Goal: Transaction & Acquisition: Purchase product/service

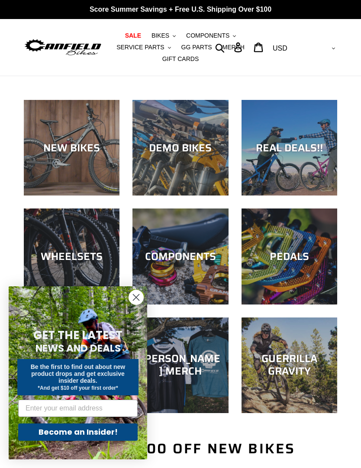
click at [136, 303] on circle "Close dialog" at bounding box center [136, 297] width 14 height 14
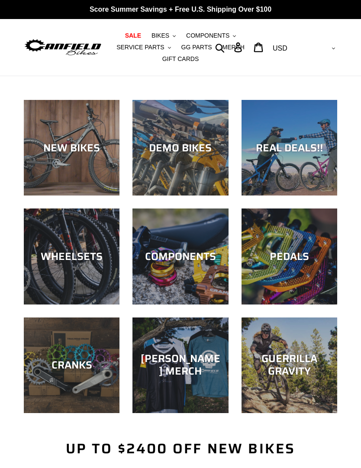
click at [86, 359] on div "CRANKS" at bounding box center [72, 365] width 96 height 13
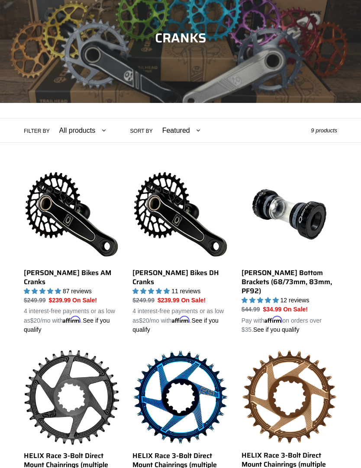
scroll to position [112, 0]
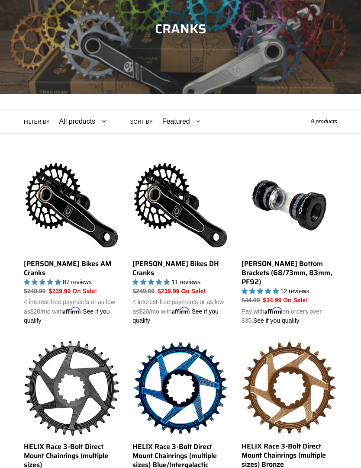
click at [96, 261] on link "[PERSON_NAME] Bikes AM Cranks" at bounding box center [72, 241] width 96 height 168
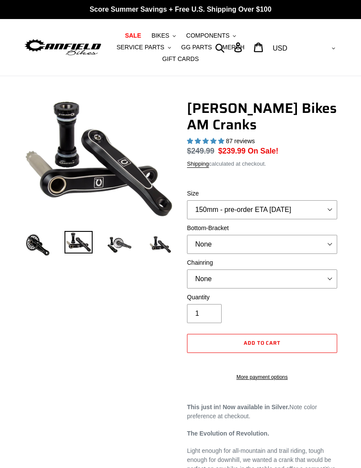
select select "highest-rating"
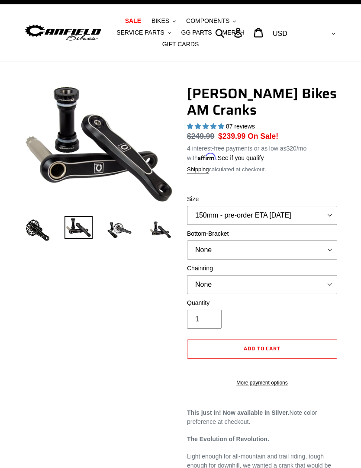
scroll to position [22, 0]
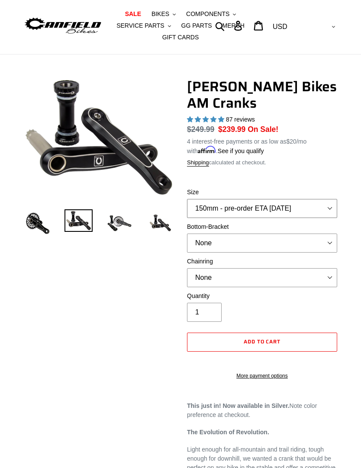
click at [331, 207] on select "150mm - pre-order ETA [DATE] 155mm - pre-order ETA [DATE] 160mm - pre-order ETA…" at bounding box center [262, 208] width 150 height 19
select select "155mm - pre-order ETA [DATE]"
click at [330, 240] on select "None BSA Threaded 68/73mm Press Fit PF92" at bounding box center [262, 243] width 150 height 19
select select "None"
click at [330, 275] on select "None 30t Round (Boost 148) 30t Oval (Boost 148) 32t Round (Boost 148) 32t Oval …" at bounding box center [262, 277] width 150 height 19
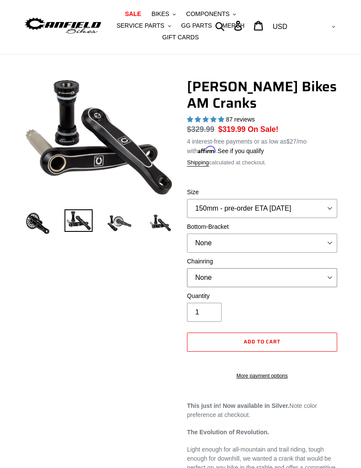
select select "32t Oval (Boost 148)"
click at [329, 276] on select "None 30t Round (Boost 148) 30t Oval (Boost 148) 32t Round (Boost 148) 32t Oval …" at bounding box center [262, 277] width 150 height 19
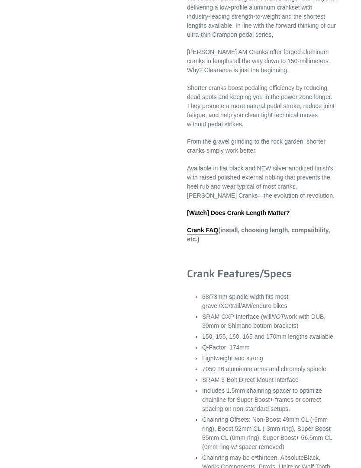
scroll to position [537, 0]
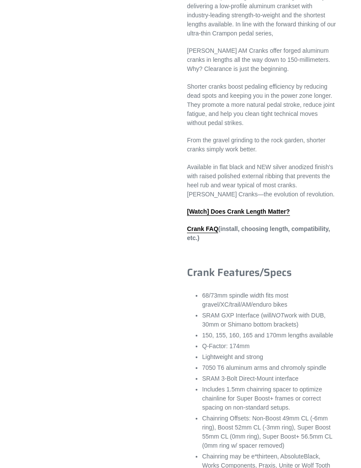
click at [212, 233] on link "Crank FAQ" at bounding box center [202, 229] width 31 height 8
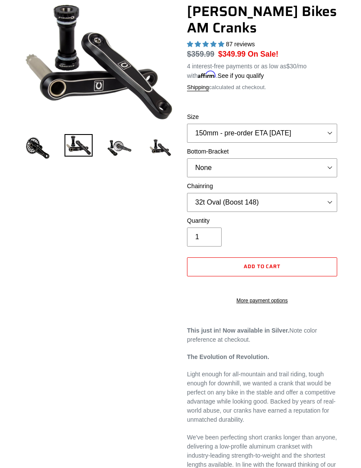
scroll to position [100, 0]
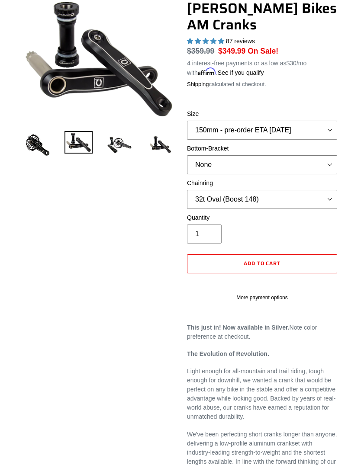
click at [327, 167] on select "None BSA Threaded 68/73mm Press Fit PF92" at bounding box center [262, 164] width 150 height 19
select select "BSA Threaded 68/73mm"
click at [326, 163] on select "None BSA Threaded 68/73mm Press Fit PF92" at bounding box center [262, 164] width 150 height 19
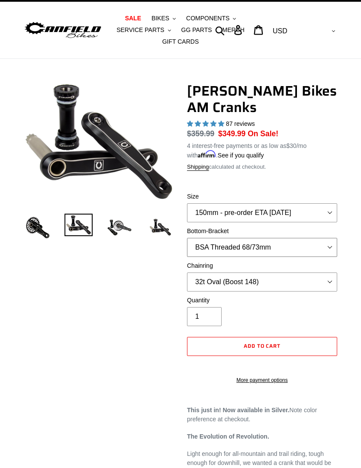
scroll to position [17, 0]
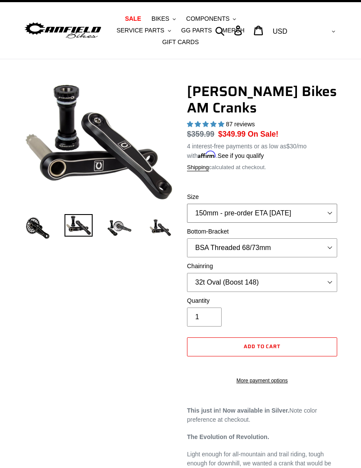
click at [325, 212] on select "150mm - pre-order ETA 9/30/25 155mm - pre-order ETA 9/30/25 160mm - pre-order E…" at bounding box center [262, 213] width 150 height 19
select select "160mm - pre-order ETA 9/30/25"
click at [328, 210] on select "150mm - pre-order ETA 9/30/25 155mm - pre-order ETA 9/30/25 160mm - pre-order E…" at bounding box center [262, 213] width 150 height 19
click at [324, 284] on select "None 30t Round (Boost 148) 30t Oval (Boost 148) 32t Round (Boost 148) 32t Oval …" at bounding box center [262, 282] width 150 height 19
select select "30t Oval (Boost 148)"
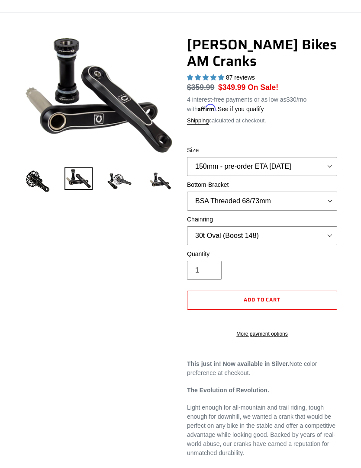
scroll to position [68, 0]
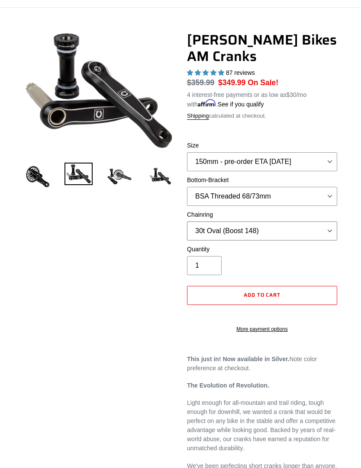
click at [328, 226] on select "None 30t Round (Boost 148) 30t Oval (Boost 148) 32t Round (Boost 148) 32t Oval …" at bounding box center [262, 230] width 150 height 19
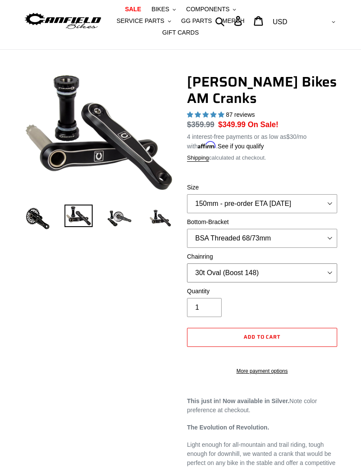
scroll to position [14, 0]
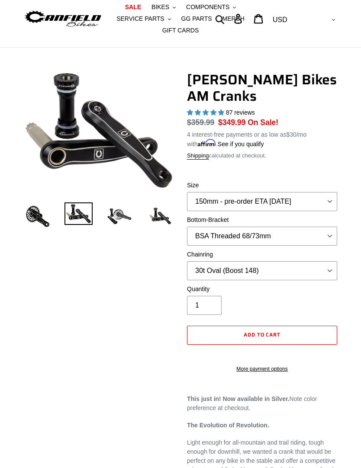
scroll to position [36, 0]
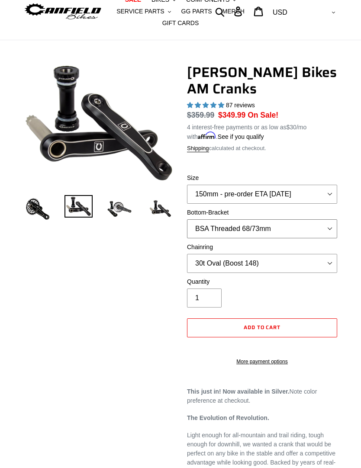
click at [330, 233] on select "None BSA Threaded 68/73mm Press Fit PF92" at bounding box center [262, 228] width 150 height 19
click at [326, 224] on select "None BSA Threaded 68/73mm Press Fit PF92" at bounding box center [262, 228] width 150 height 19
select select "None"
click at [327, 263] on select "None 30t Round (Boost 148) 30t Oval (Boost 148) 32t Round (Boost 148) 32t Oval …" at bounding box center [262, 263] width 150 height 19
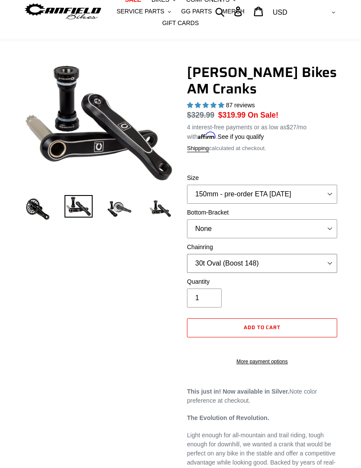
select select "30t Oval (Boost 148)"
click at [335, 189] on select "150mm - pre-order ETA [DATE] 155mm - pre-order ETA [DATE] 160mm - pre-order ETA…" at bounding box center [262, 194] width 150 height 19
select select "160mm - pre-order ETA [DATE]"
click at [317, 263] on select "None 30t Round (Boost 148) 30t Oval (Boost 148) 32t Round (Boost 148) 32t Oval …" at bounding box center [262, 263] width 150 height 19
select select "30t Oval (Boost 148)"
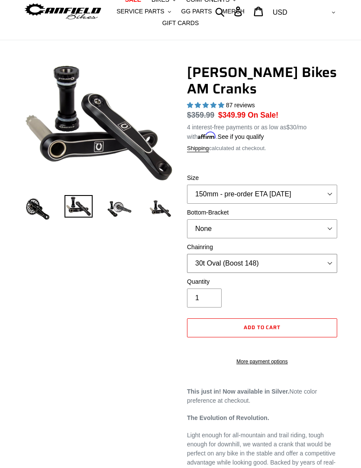
click at [324, 263] on select "None 30t Round (Boost 148) 30t Oval (Boost 148) 32t Round (Boost 148) 32t Oval …" at bounding box center [262, 263] width 150 height 19
click at [327, 229] on select "None BSA Threaded 68/73mm Press Fit PF92" at bounding box center [262, 228] width 150 height 19
select select "None"
click at [326, 188] on select "150mm - pre-order ETA 9/30/25 155mm - pre-order ETA 9/30/25 160mm - pre-order E…" at bounding box center [262, 194] width 150 height 19
select select "160mm - pre-order ETA 9/30/25"
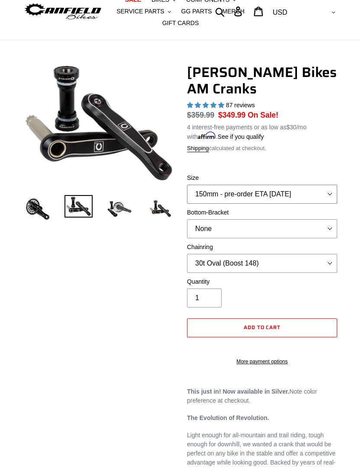
click at [312, 192] on select "150mm - pre-order ETA 9/30/25 155mm - pre-order ETA 9/30/25 160mm - pre-order E…" at bounding box center [262, 194] width 150 height 19
click at [293, 229] on select "None BSA Threaded 68/73mm Press Fit PF92" at bounding box center [262, 228] width 150 height 19
select select "None"
click at [269, 257] on select "None 30t Round (Boost 148) 30t Oval (Boost 148) 32t Round (Boost 148) 32t Oval …" at bounding box center [262, 263] width 150 height 19
select select "30t Oval (Boost 148)"
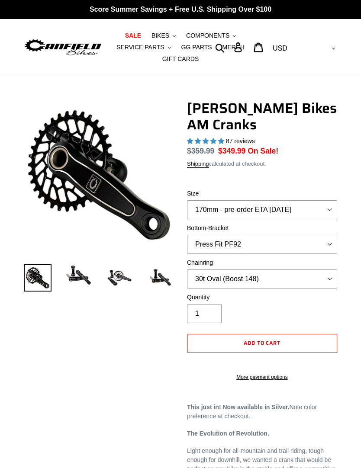
select select "highest-rating"
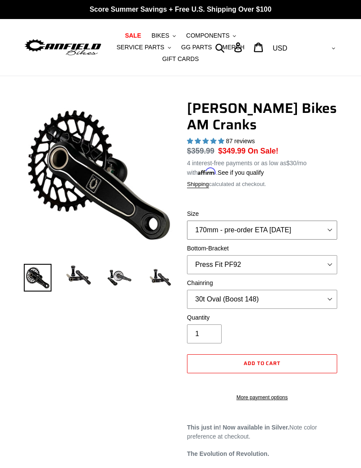
click at [329, 228] on select "150mm - pre-order ETA [DATE] 155mm - pre-order ETA [DATE] 160mm - pre-order ETA…" at bounding box center [262, 230] width 150 height 19
select select "160mm - pre-order ETA [DATE]"
click at [325, 265] on select "None BSA Threaded 68/73mm Press Fit PF92" at bounding box center [262, 264] width 150 height 19
select select "None"
click at [326, 299] on select "None 30t Round (Boost 148) 30t Oval (Boost 148) 32t Round (Boost 148) 32t Oval …" at bounding box center [262, 299] width 150 height 19
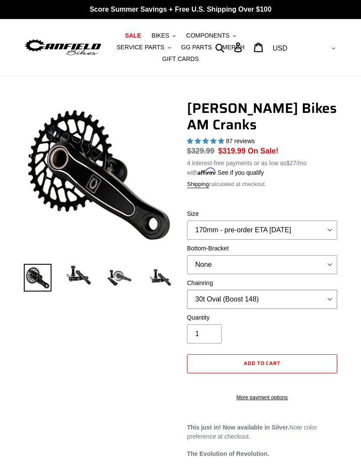
select select "30t Oval (Boost 148)"
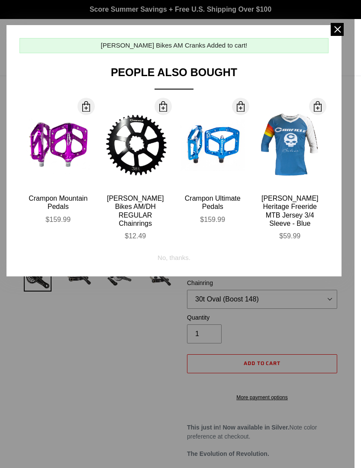
click at [337, 30] on span at bounding box center [336, 29] width 13 height 13
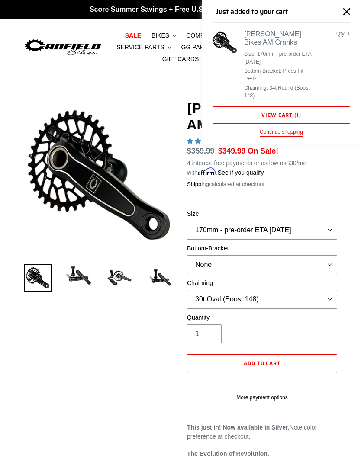
click at [345, 15] on button "Close" at bounding box center [346, 11] width 19 height 19
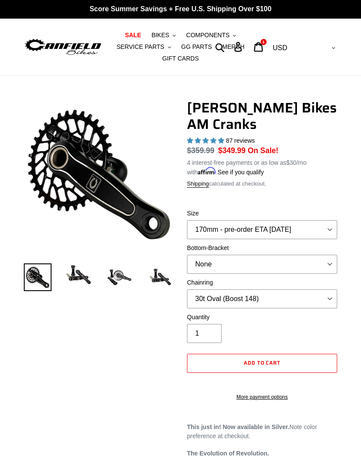
scroll to position [57, 0]
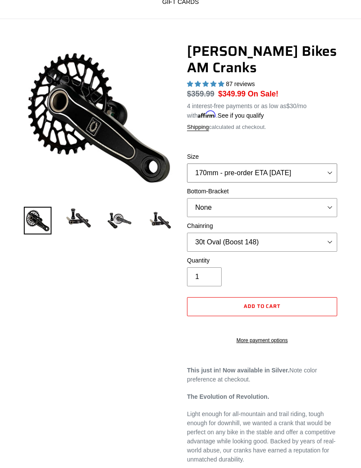
click at [325, 170] on select "150mm - pre-order ETA 9/30/25 155mm - pre-order ETA 9/30/25 160mm - pre-order E…" at bounding box center [262, 173] width 150 height 19
select select "160mm - pre-order ETA 9/30/25"
click at [310, 206] on select "None BSA Threaded 68/73mm Press Fit PF92" at bounding box center [262, 207] width 150 height 19
select select "None"
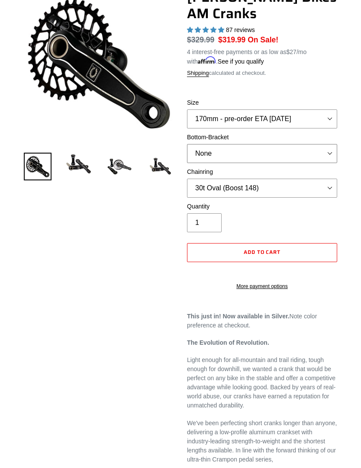
scroll to position [112, 0]
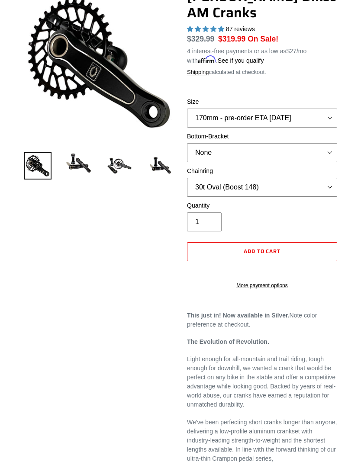
click at [318, 187] on select "None 30t Round (Boost 148) 30t Oval (Boost 148) 32t Round (Boost 148) 32t Oval …" at bounding box center [262, 187] width 150 height 19
select select "32t Round (Boost 148)"
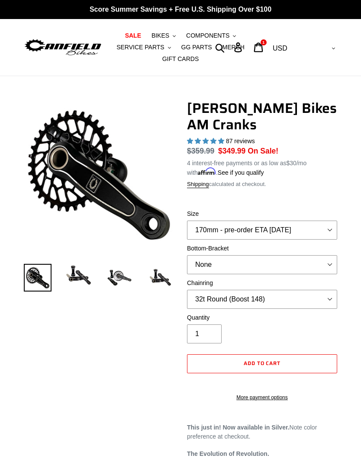
click at [269, 53] on link "Cart 1 items" at bounding box center [259, 47] width 20 height 19
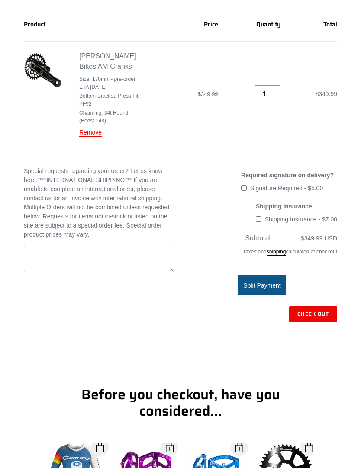
scroll to position [145, 0]
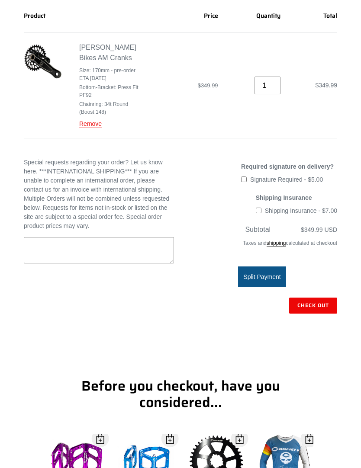
click at [272, 278] on button "Split Payment" at bounding box center [262, 276] width 48 height 20
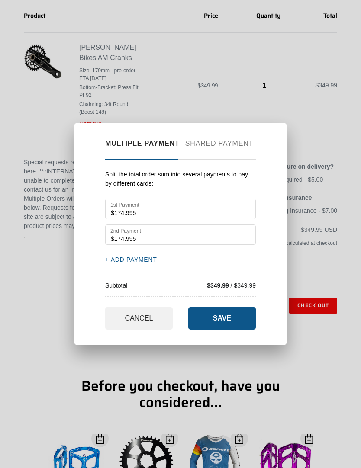
click at [324, 262] on div "Multiple payment Shared payment Split the total order sum into several payments…" at bounding box center [180, 234] width 361 height 468
click at [312, 270] on div "Multiple payment Shared payment Split the total order sum into several payments…" at bounding box center [180, 234] width 361 height 468
click at [171, 330] on button "CANCEL" at bounding box center [138, 318] width 67 height 22
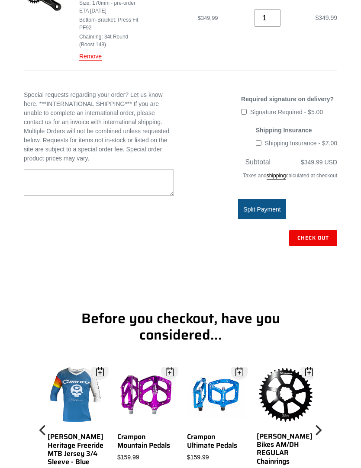
scroll to position [216, 0]
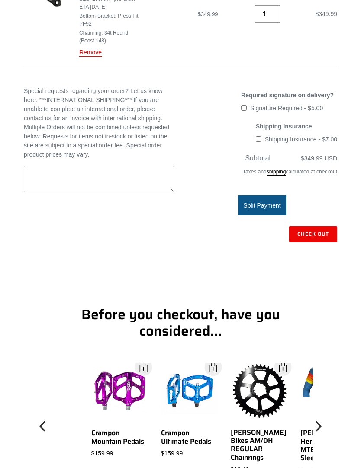
click at [317, 234] on input "Check out" at bounding box center [313, 234] width 48 height 16
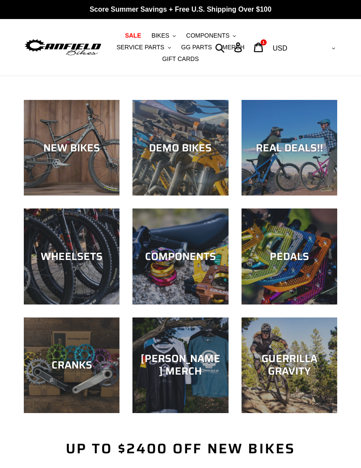
click at [198, 150] on div "DEMO BIKES" at bounding box center [180, 147] width 96 height 13
click at [195, 260] on div "COMPONENTS" at bounding box center [180, 256] width 96 height 13
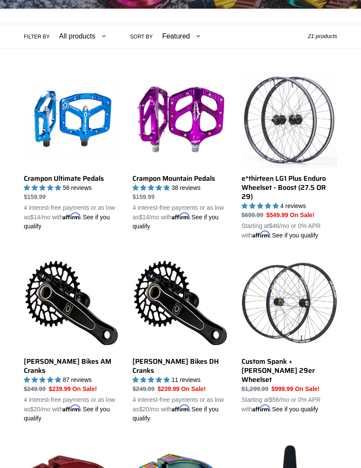
scroll to position [218, 0]
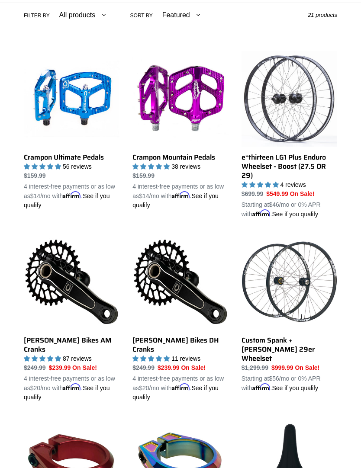
click at [96, 336] on link "Canfield Bikes AM Cranks" at bounding box center [72, 318] width 96 height 168
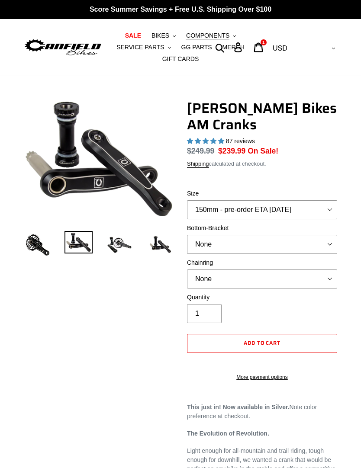
select select "highest-rating"
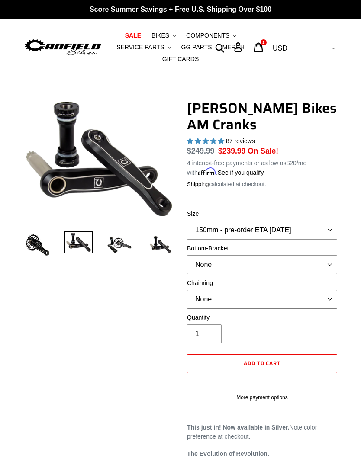
click at [336, 302] on select "None 30t Round (Boost 148) 30t Oval (Boost 148) 32t Round (Boost 148) 32t Oval …" at bounding box center [262, 299] width 150 height 19
select select "None"
click at [325, 266] on select "None BSA Threaded 68/73mm Press Fit PF92" at bounding box center [262, 264] width 150 height 19
select select "None"
click at [333, 262] on select "None BSA Threaded 68/73mm Press Fit PF92" at bounding box center [262, 264] width 150 height 19
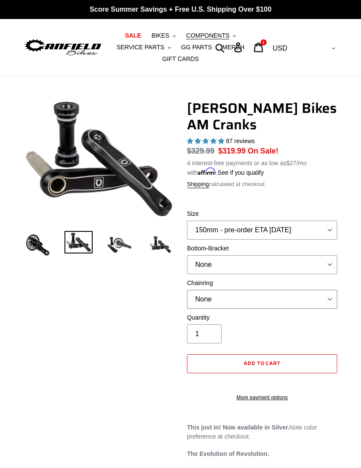
click at [330, 300] on select "None 30t Round (Boost 148) 30t Oval (Boost 148) 32t Round (Boost 148) 32t Oval …" at bounding box center [262, 299] width 150 height 19
select select "None"
click at [333, 228] on select "150mm - pre-order ETA [DATE] 155mm - pre-order ETA [DATE] 160mm - pre-order ETA…" at bounding box center [262, 230] width 150 height 19
select select "160mm - pre-order ETA [DATE]"
click at [227, 33] on span "COMPONENTS" at bounding box center [207, 35] width 43 height 7
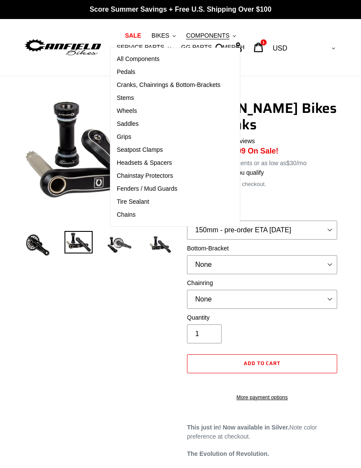
click at [162, 162] on span "Headsets & Spacers" at bounding box center [144, 162] width 55 height 7
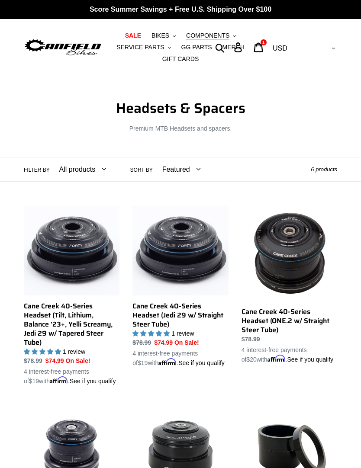
click at [159, 48] on span "SERVICE PARTS" at bounding box center [140, 47] width 48 height 7
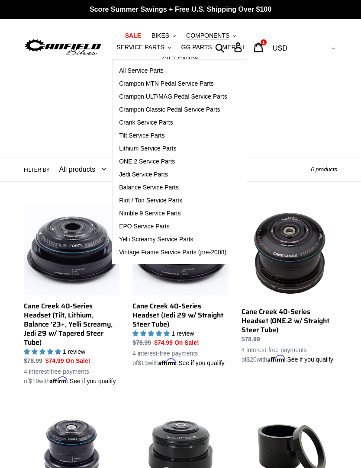
click at [281, 88] on main "Collection: Headsets & Spacers Premium MTB Headsets and spacers. Filter by All …" at bounding box center [180, 403] width 361 height 654
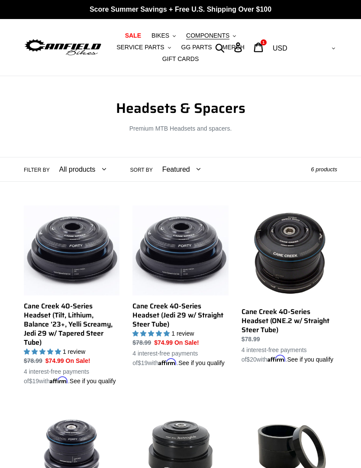
click at [239, 47] on span "MERCH" at bounding box center [233, 47] width 22 height 7
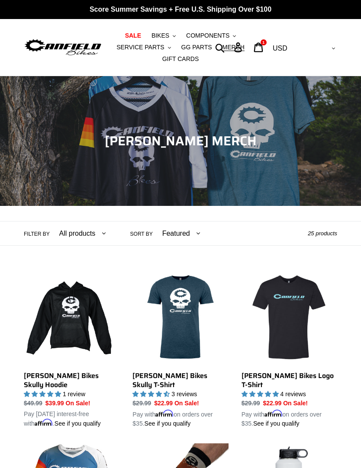
click at [166, 33] on span "BIKES" at bounding box center [160, 35] width 18 height 7
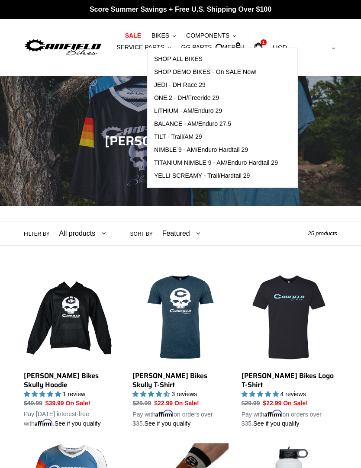
click at [221, 108] on span "LITHIUM - AM/Enduro 29" at bounding box center [188, 110] width 68 height 7
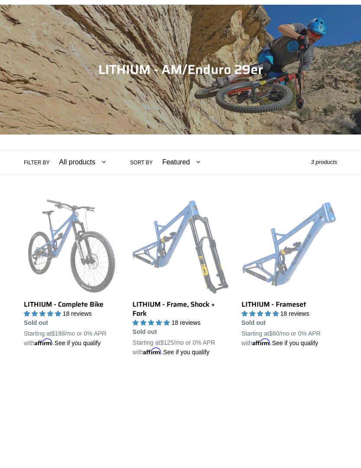
scroll to position [72, 0]
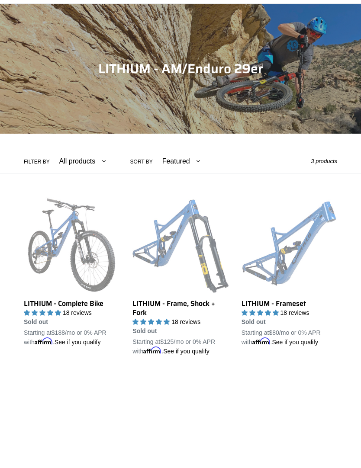
click at [357, 134] on div "Collection: LITHIUM - AM/Enduro 29er" at bounding box center [180, 134] width 361 height 0
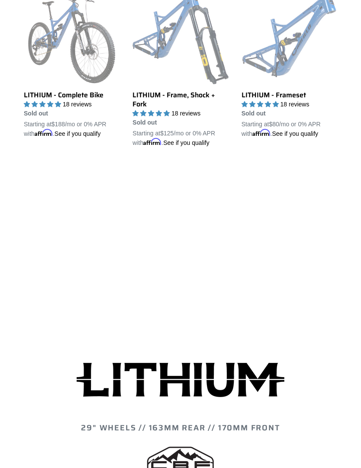
scroll to position [284, 0]
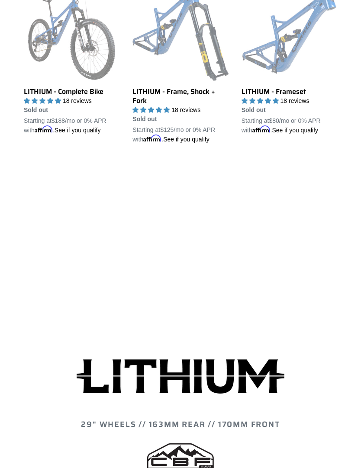
click at [306, 73] on link "LITHIUM - Frameset" at bounding box center [289, 60] width 96 height 150
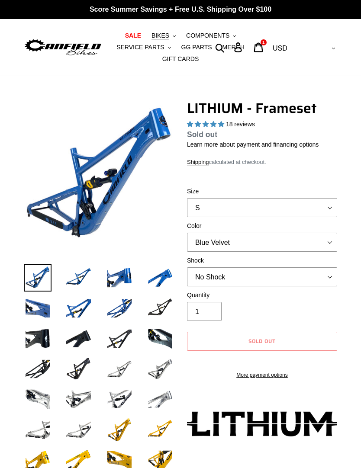
select select "highest-rating"
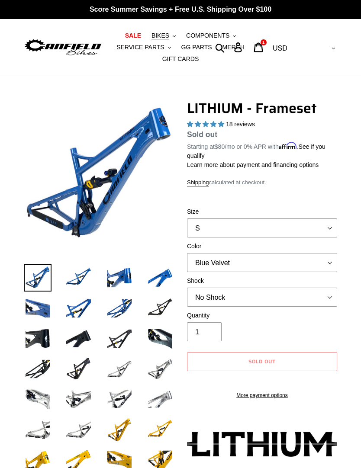
click at [133, 372] on img at bounding box center [120, 369] width 28 height 28
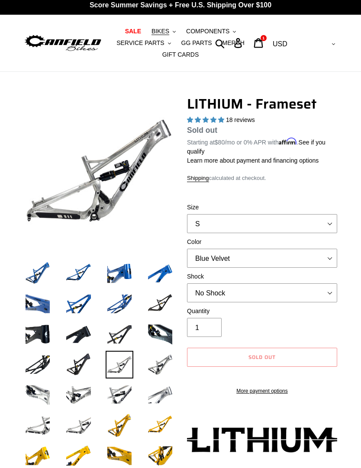
scroll to position [9, 0]
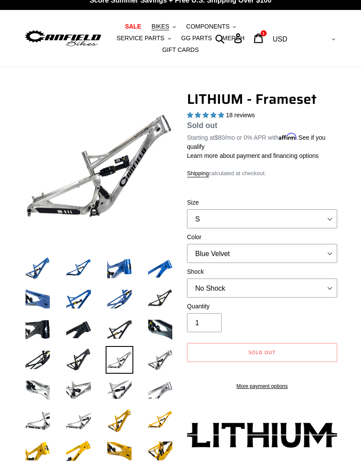
click at [123, 420] on img at bounding box center [120, 421] width 28 height 28
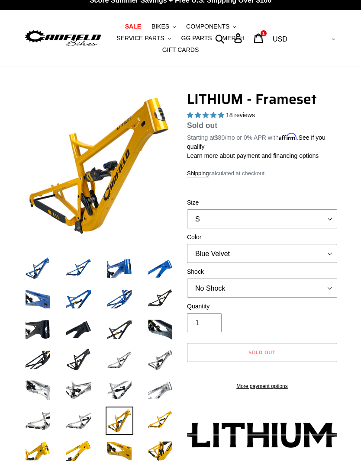
click at [156, 421] on img at bounding box center [160, 421] width 28 height 28
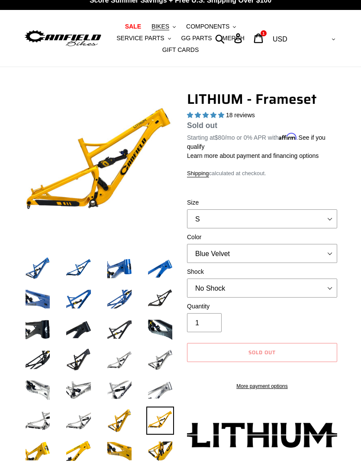
click at [161, 448] on img at bounding box center [160, 451] width 28 height 28
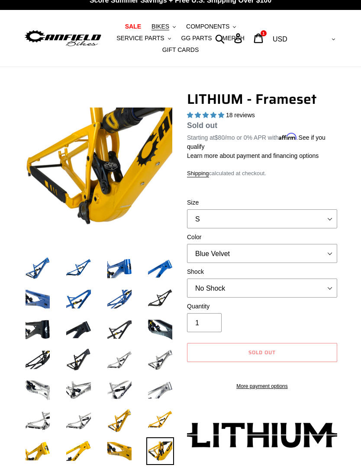
click at [125, 450] on img at bounding box center [120, 451] width 28 height 28
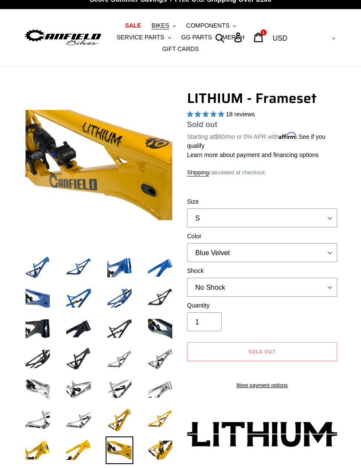
scroll to position [21, 0]
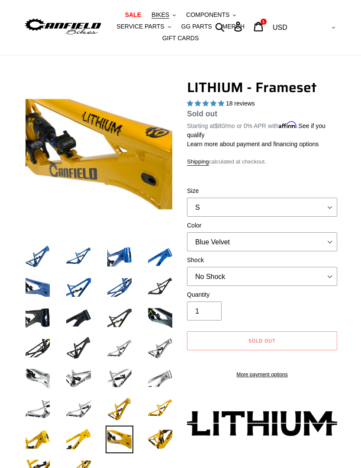
click at [125, 353] on img at bounding box center [120, 348] width 28 height 28
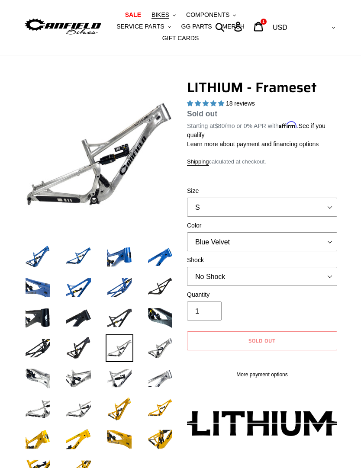
click at [91, 341] on img at bounding box center [78, 348] width 28 height 28
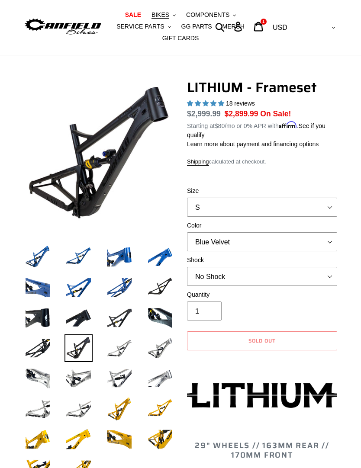
select select "Stealth Black"
click at [87, 324] on img at bounding box center [78, 318] width 28 height 28
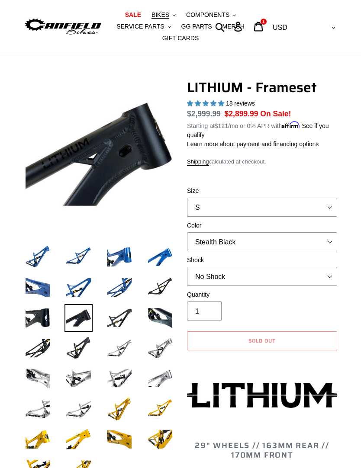
scroll to position [20, 0]
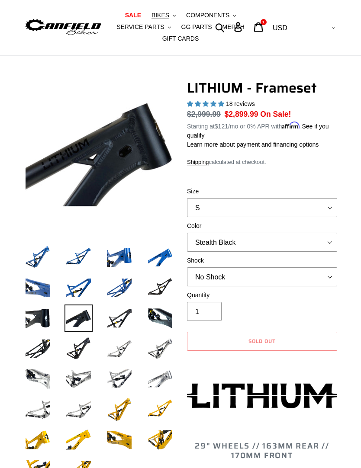
click at [48, 317] on img at bounding box center [38, 319] width 28 height 28
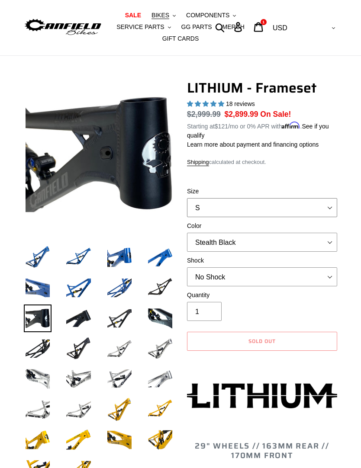
click at [326, 212] on select "S M L XL" at bounding box center [262, 207] width 150 height 19
select select "M"
click at [326, 272] on select "No Shock Öhlins TTX2 Air Cane Creek DB Kitsuma Air Fox FLOAT X2 Factory Cane Cr…" at bounding box center [262, 276] width 150 height 19
select select "Öhlins TTX2 Air"
